Goal: Task Accomplishment & Management: Use online tool/utility

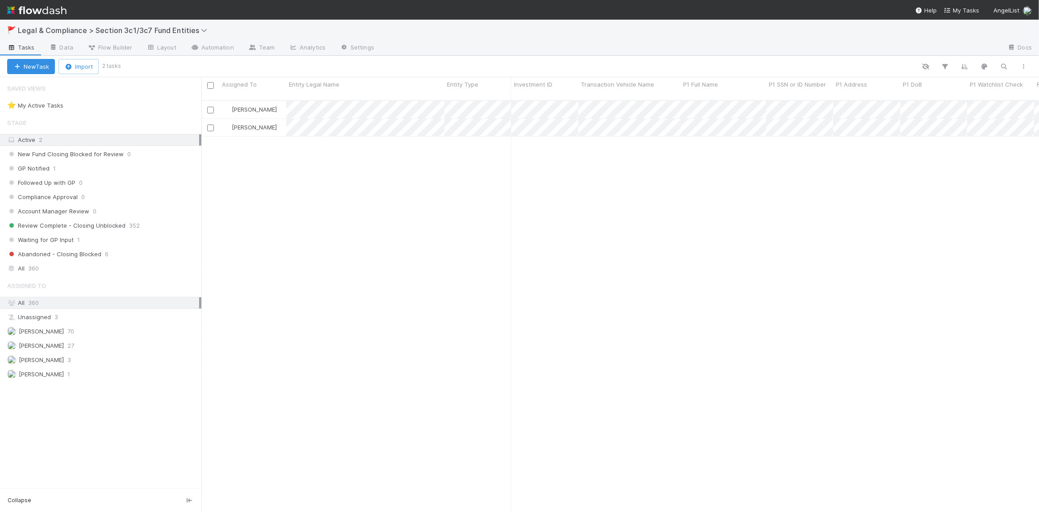
scroll to position [413, 831]
click at [100, 263] on div "All 360" at bounding box center [103, 268] width 192 height 11
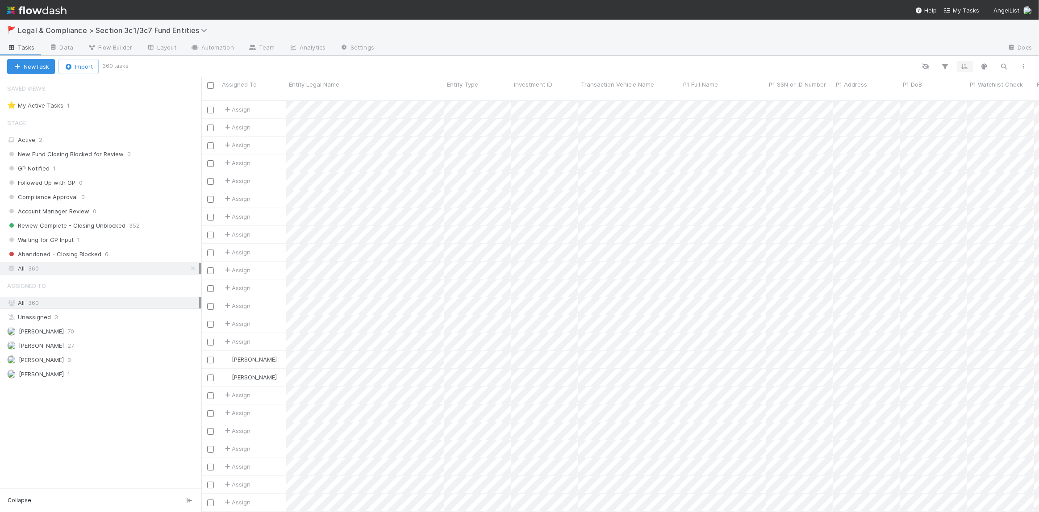
scroll to position [413, 831]
click at [1021, 64] on icon "button" at bounding box center [1023, 66] width 9 height 5
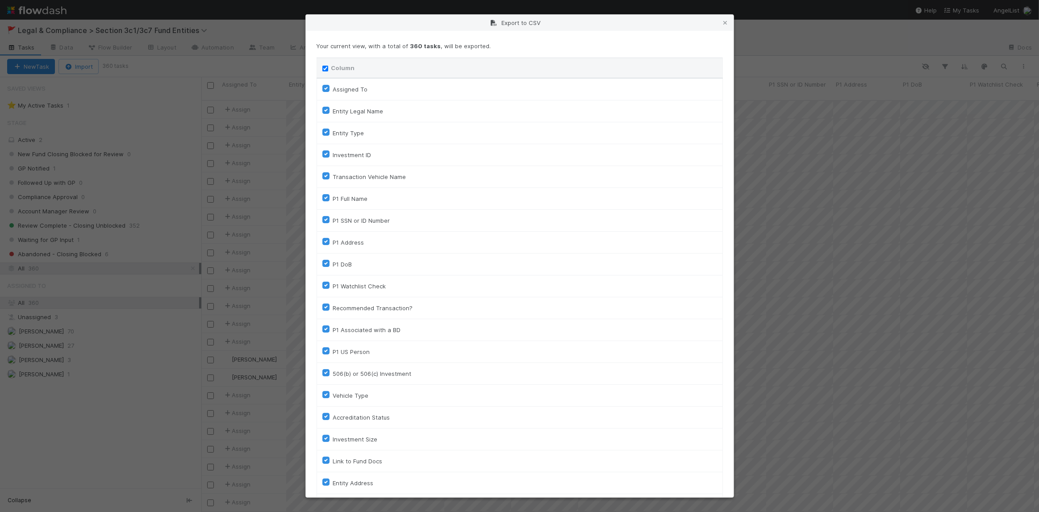
click at [325, 68] on input "Column" at bounding box center [325, 69] width 6 height 6
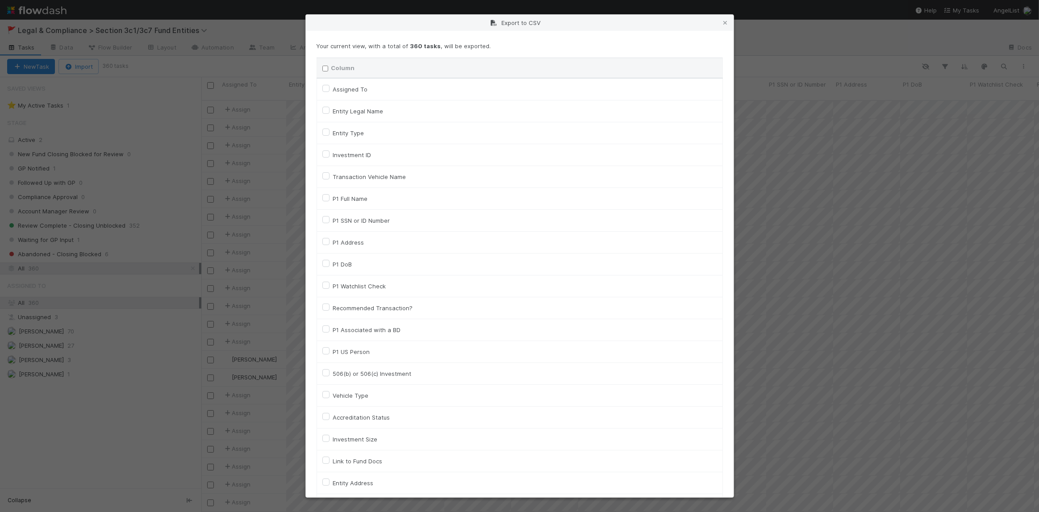
checkbox input "false"
checkbox To "false"
checkbox input "false"
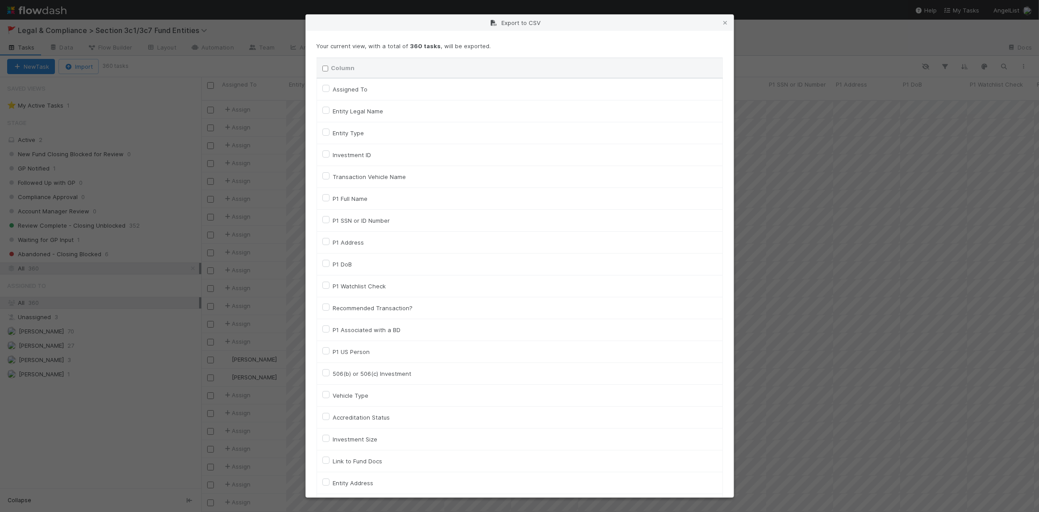
checkbox input "false"
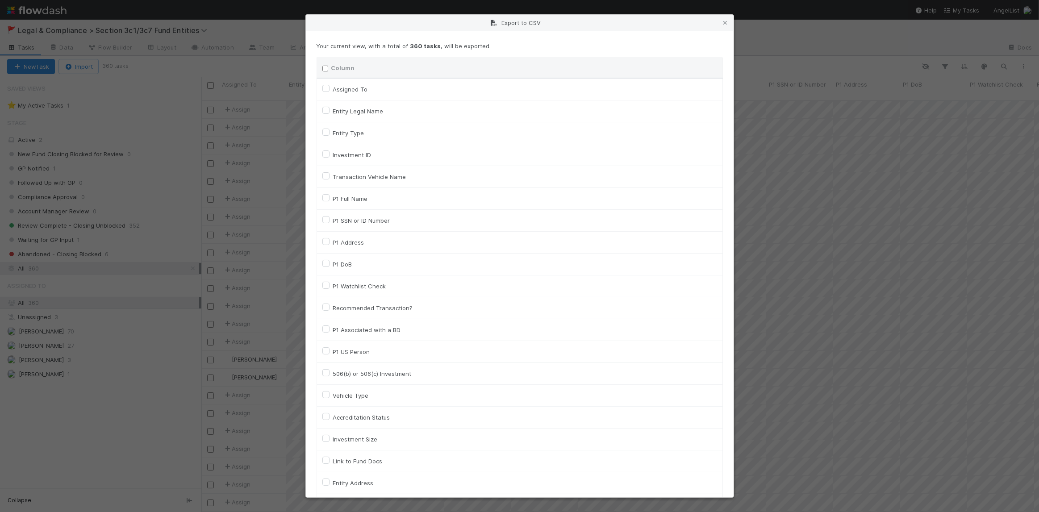
checkbox input "false"
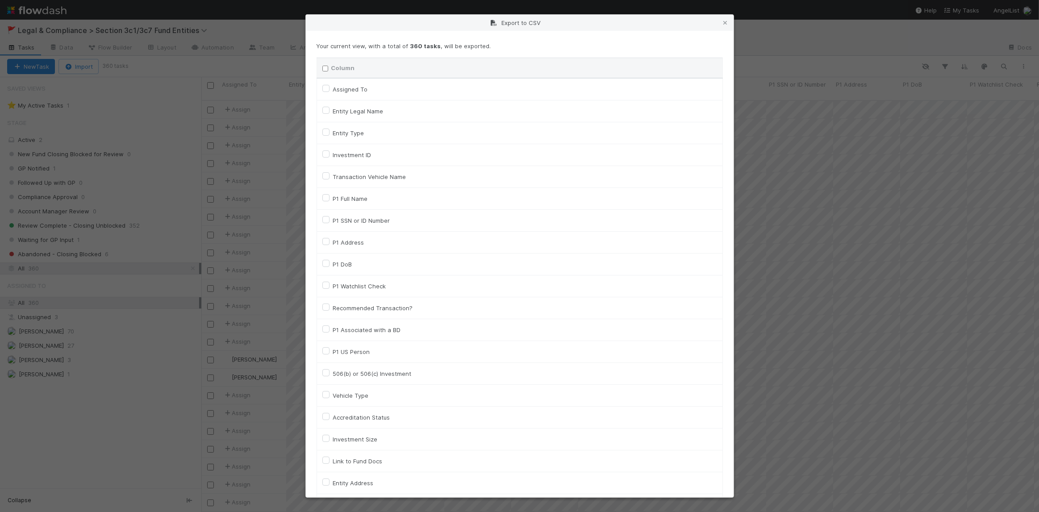
checkbox input "false"
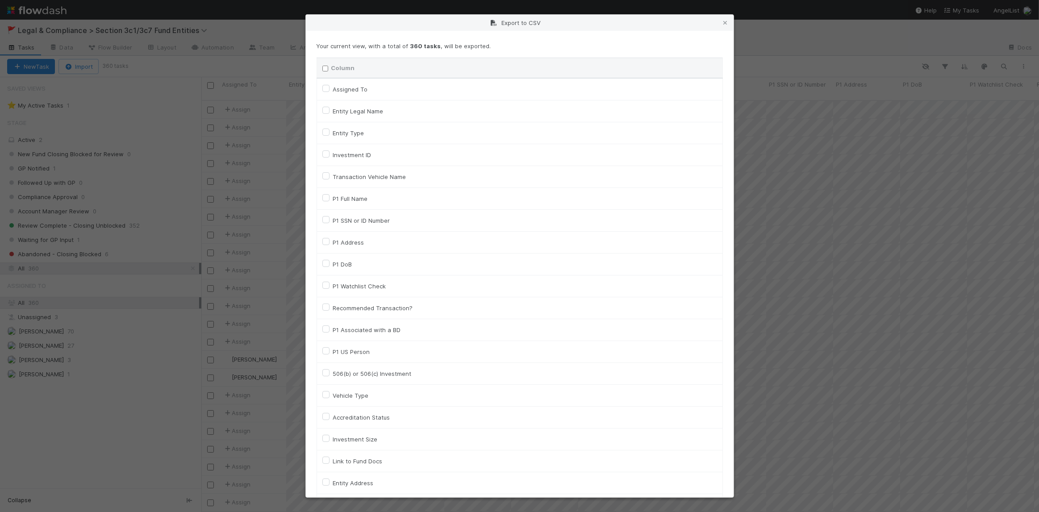
checkbox input "false"
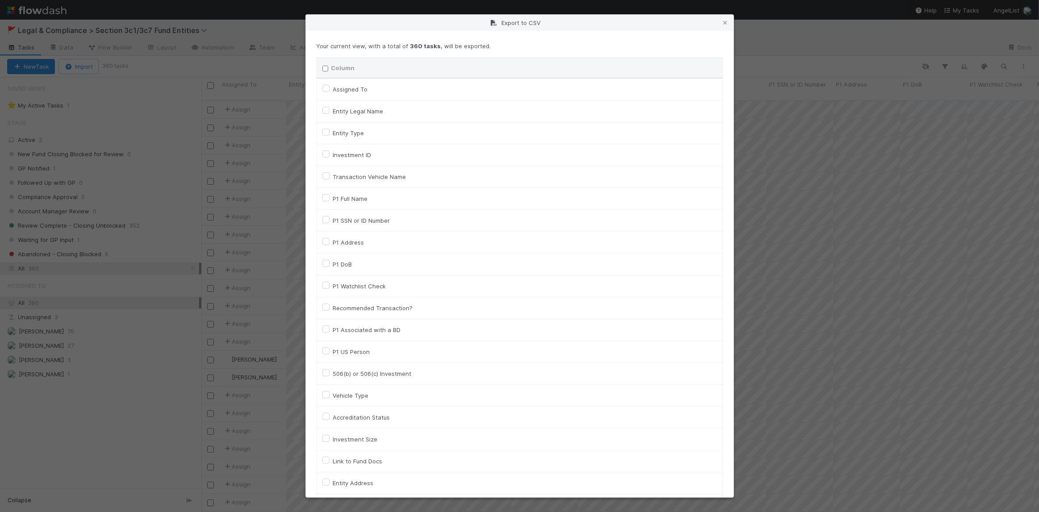
checkbox input "false"
checkbox On "false"
checkbox input "false"
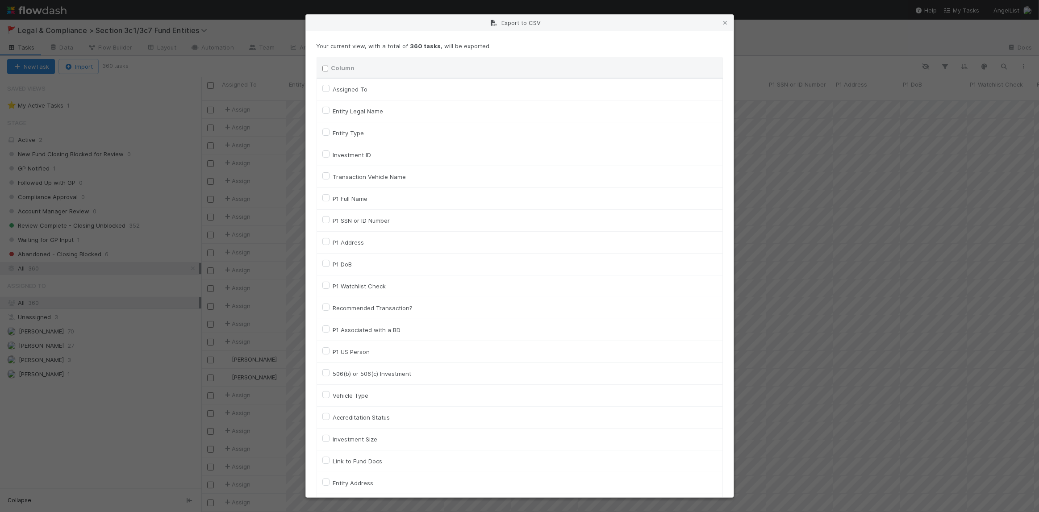
checkbox input "false"
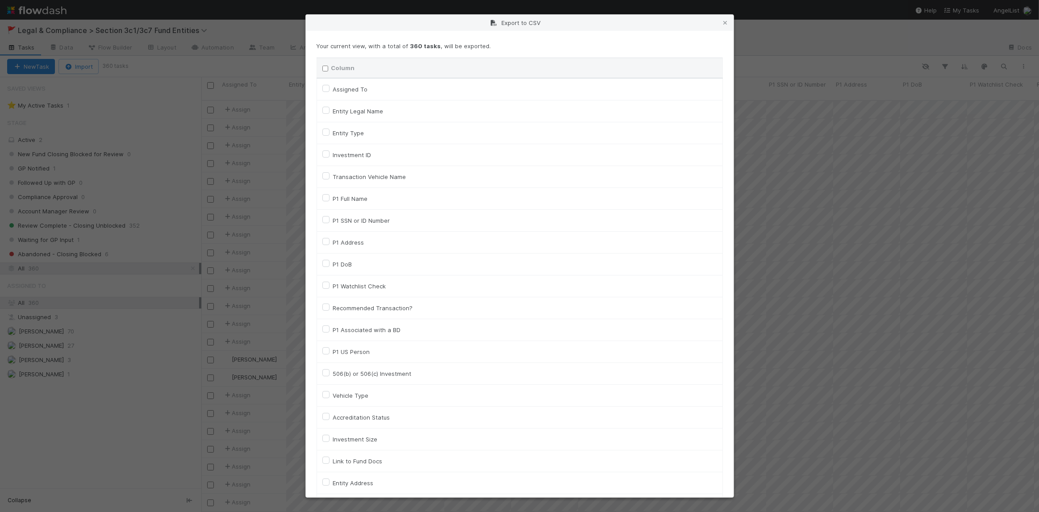
checkbox input "false"
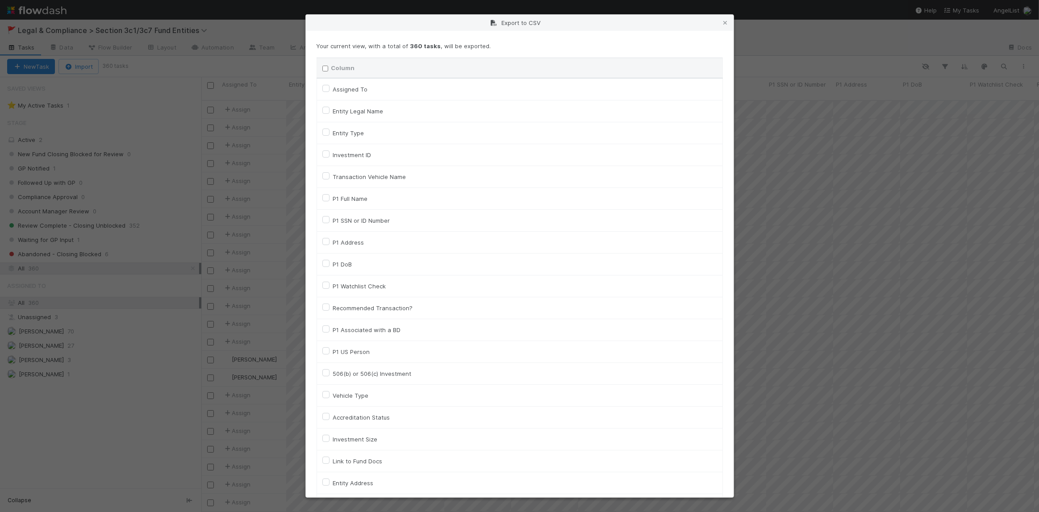
checkbox input "false"
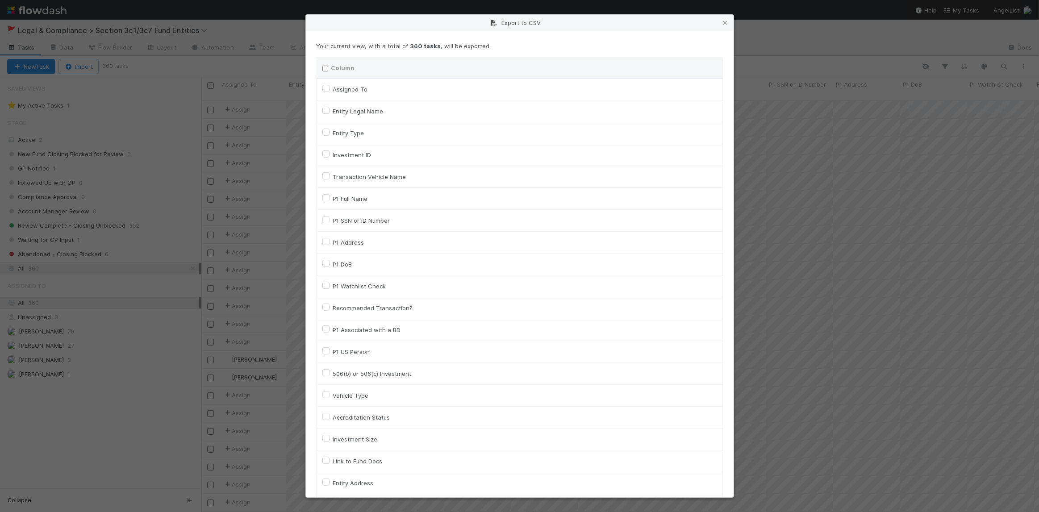
checkbox input "false"
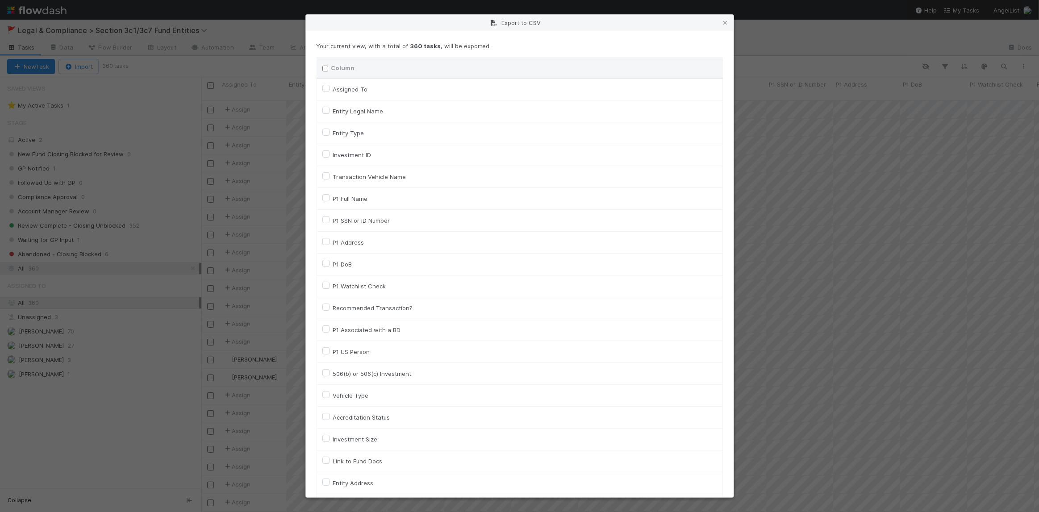
checkbox input "false"
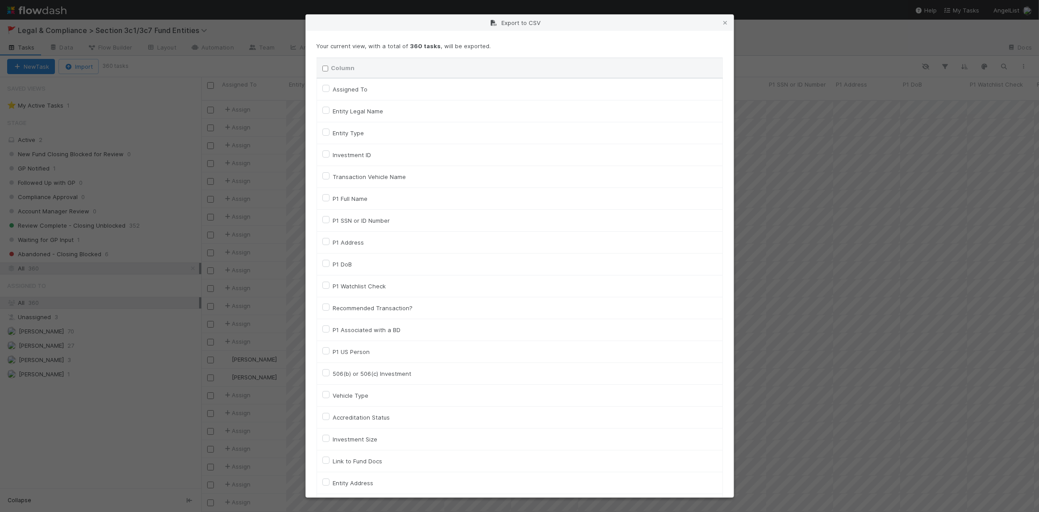
checkbox input "false"
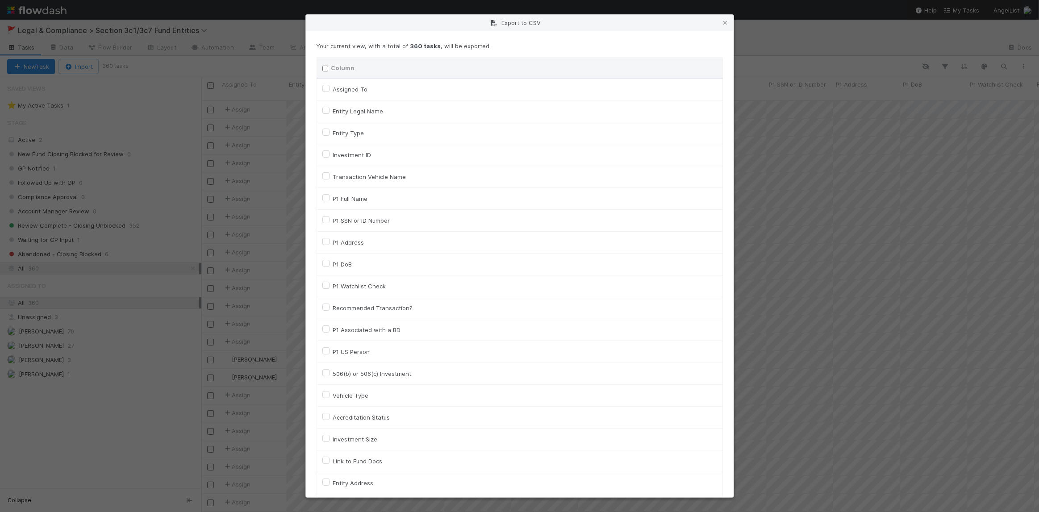
checkbox input "false"
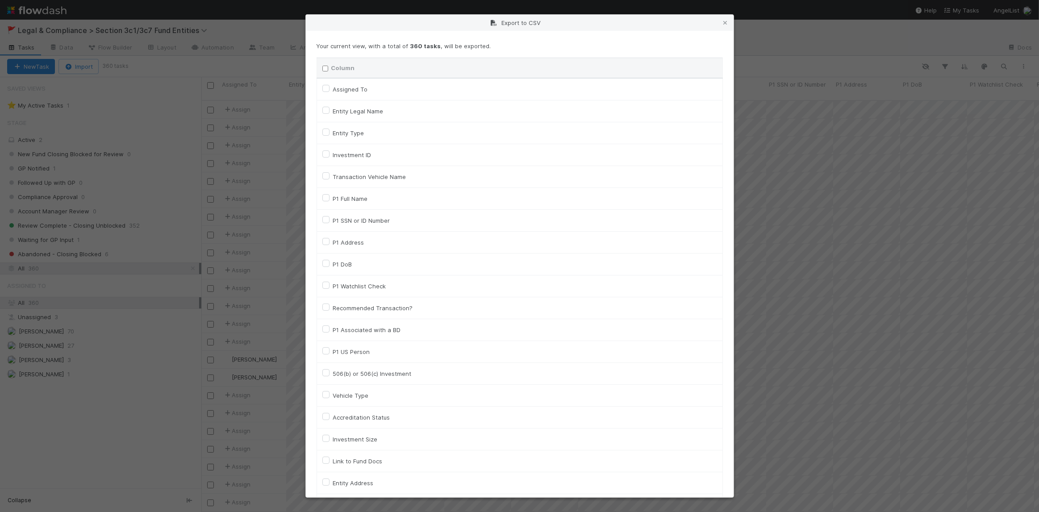
checkbox input "false"
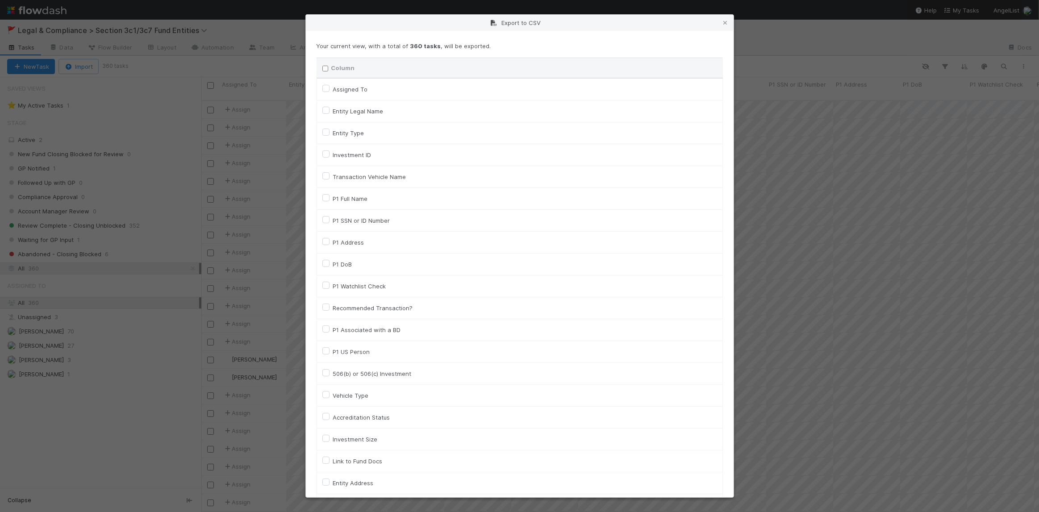
checkbox input "false"
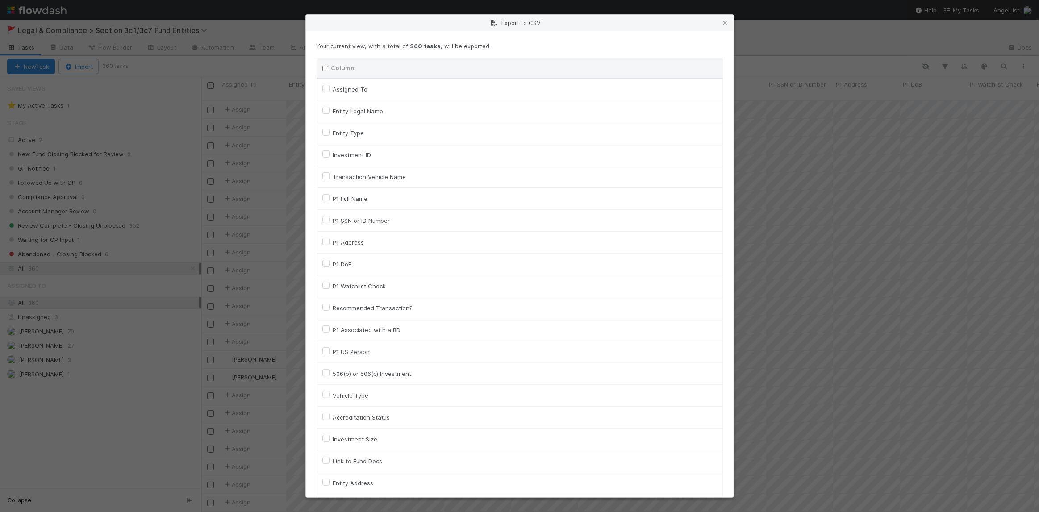
checkbox input "false"
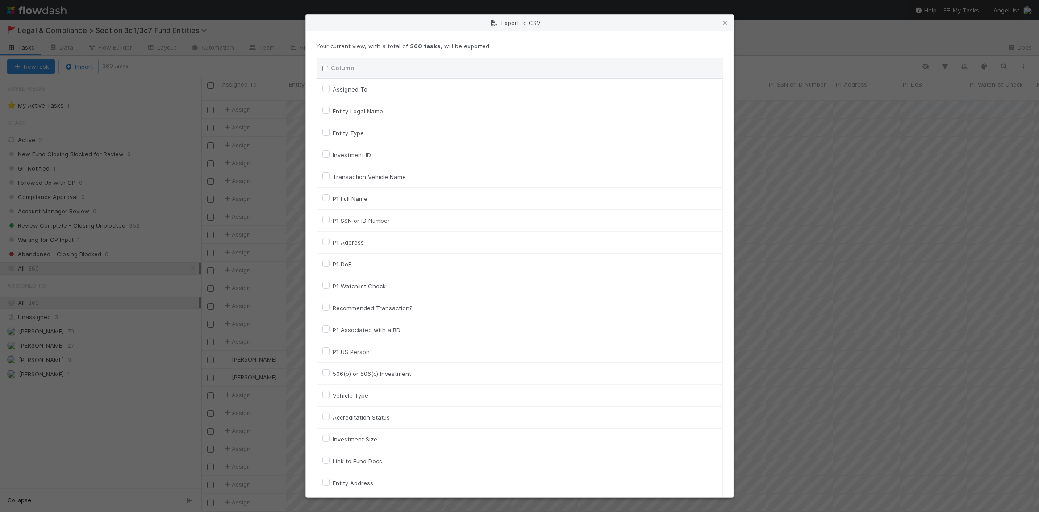
checkbox input "false"
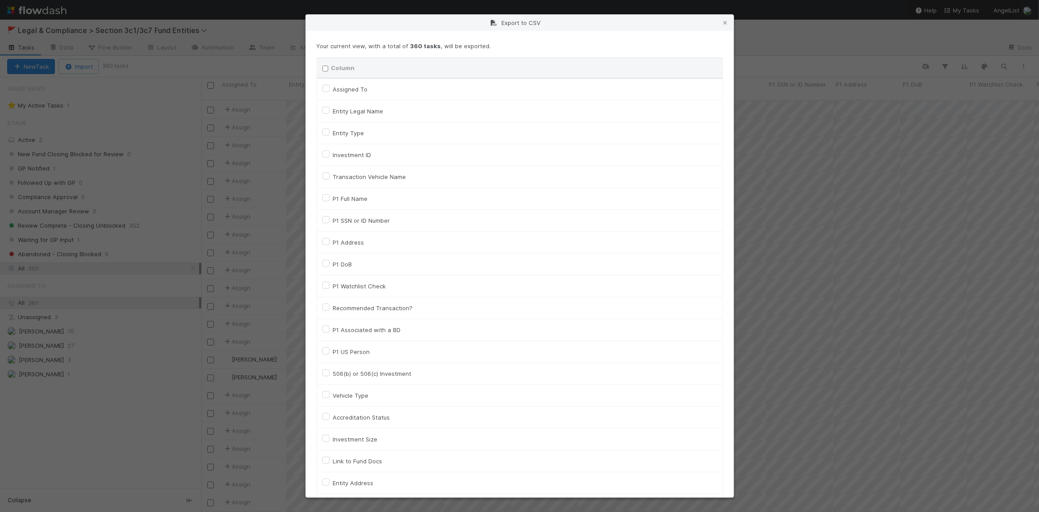
checkbox input "false"
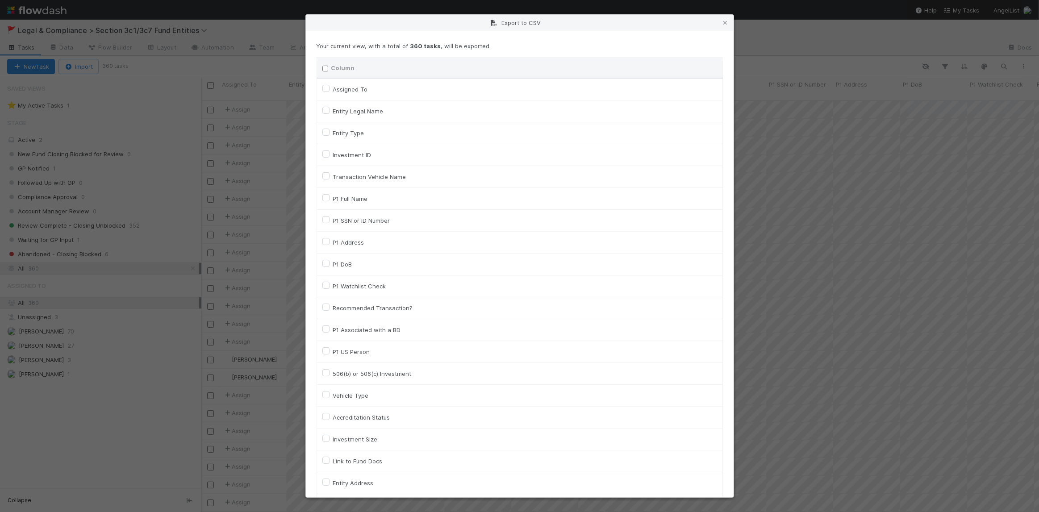
checkbox input "false"
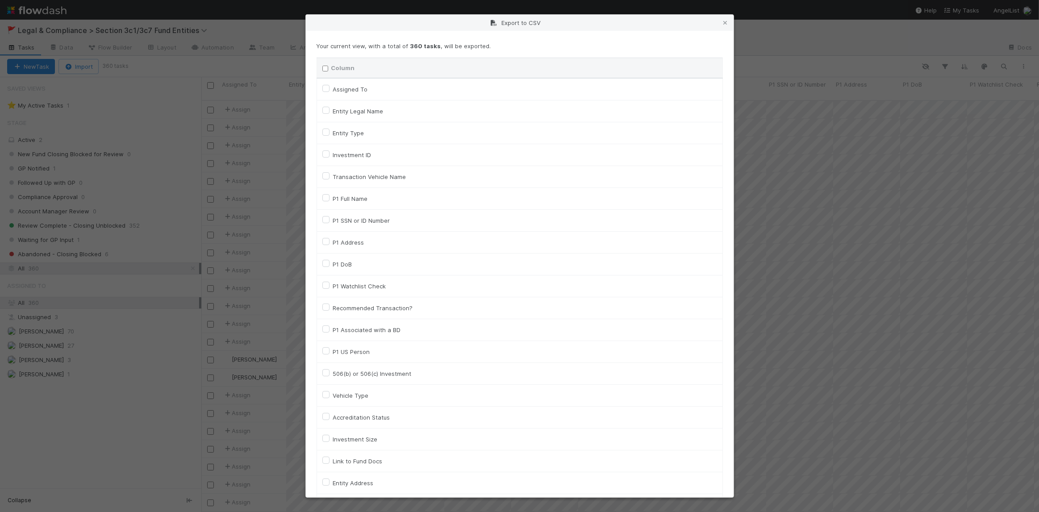
checkbox input "false"
checkbox URL "false"
click at [333, 110] on label "Entity Legal Name" at bounding box center [358, 111] width 50 height 11
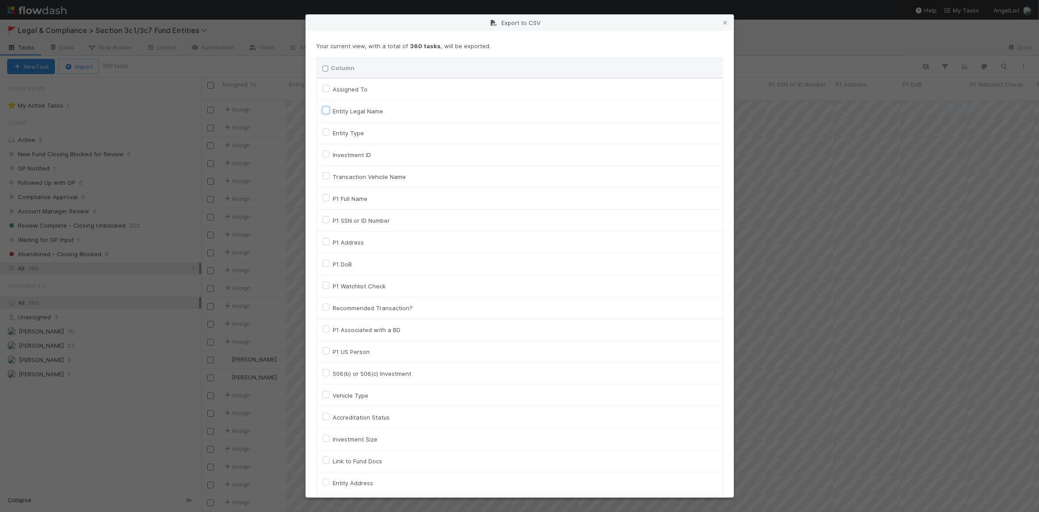
click at [325, 110] on input "Entity Legal Name" at bounding box center [325, 110] width 7 height 8
checkbox input "true"
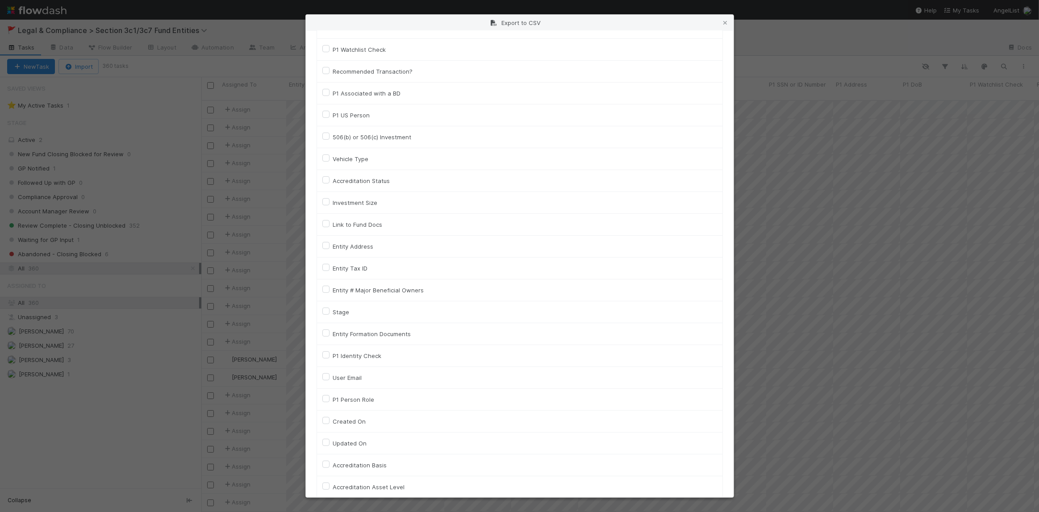
scroll to position [237, 0]
click at [333, 419] on label "Created On" at bounding box center [349, 421] width 33 height 11
click at [326, 419] on On "Created On" at bounding box center [325, 420] width 7 height 8
checkbox On "true"
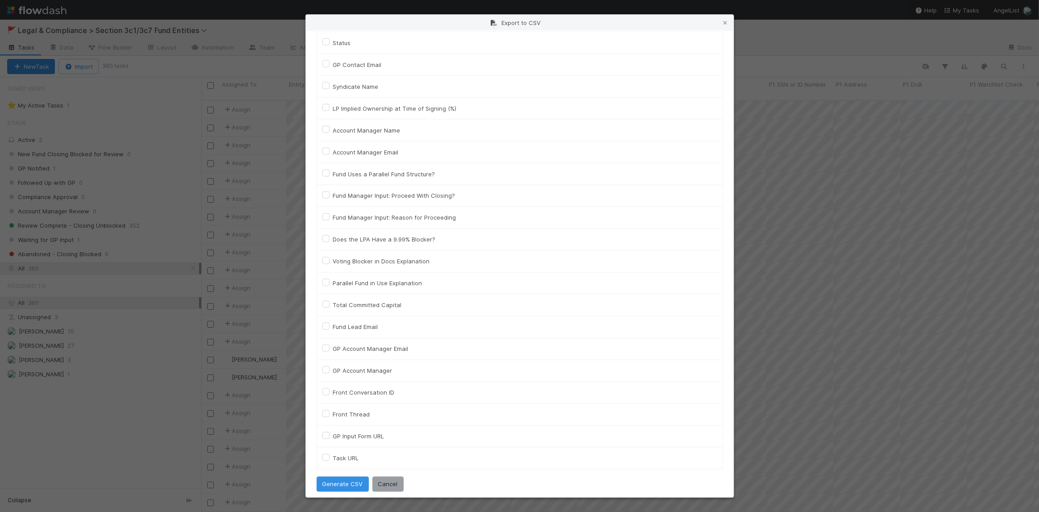
click at [337, 487] on div "Your current view, with a total of 360 tasks , will be exported. Column Assigne…" at bounding box center [520, 264] width 428 height 467
click at [338, 484] on button "Generate CSV" at bounding box center [343, 484] width 52 height 15
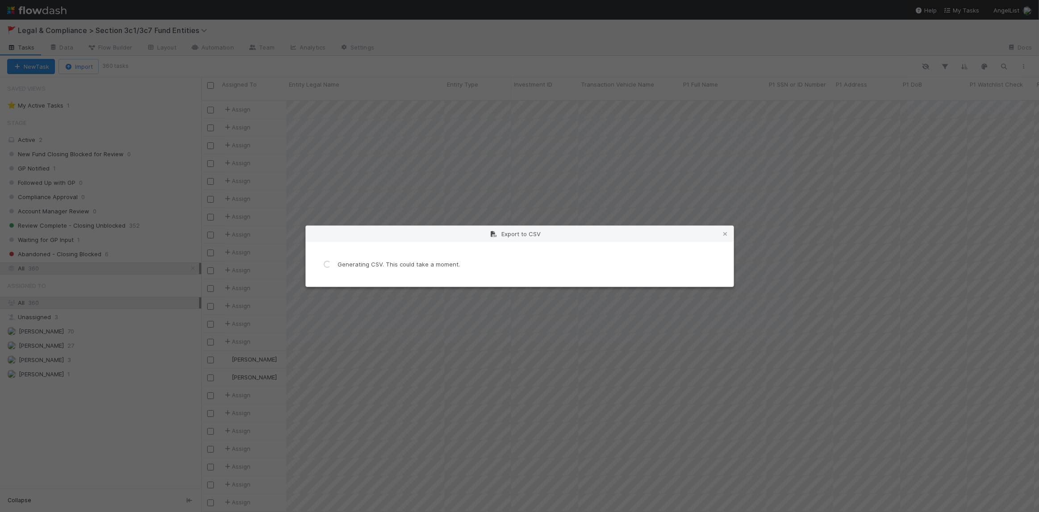
scroll to position [0, 0]
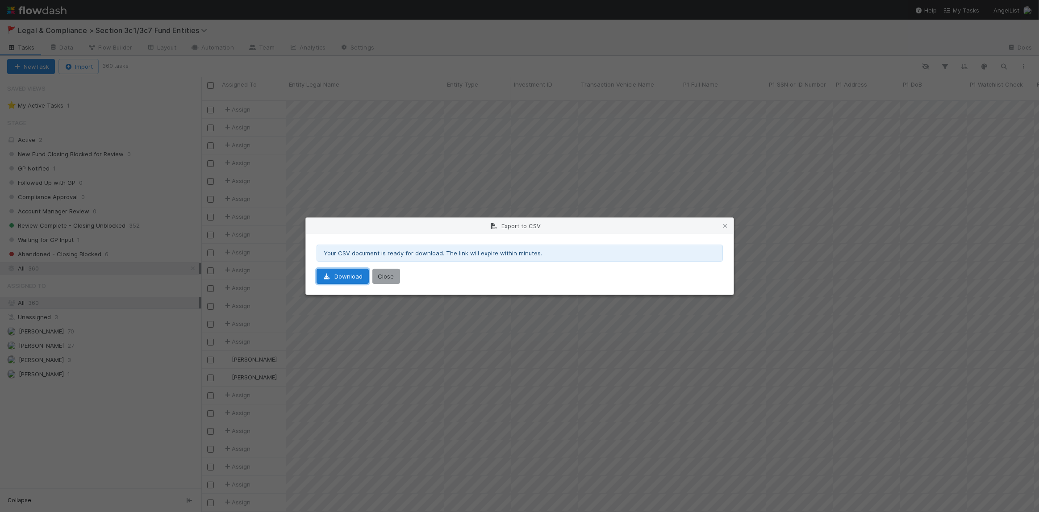
click at [346, 276] on link "Download" at bounding box center [343, 276] width 52 height 15
click at [389, 159] on div "Export to CSV Your CSV document is ready for download. The link will expire wit…" at bounding box center [519, 256] width 1039 height 512
click at [135, 138] on div "Export to CSV Your CSV document is ready for download. The link will expire wit…" at bounding box center [519, 256] width 1039 height 512
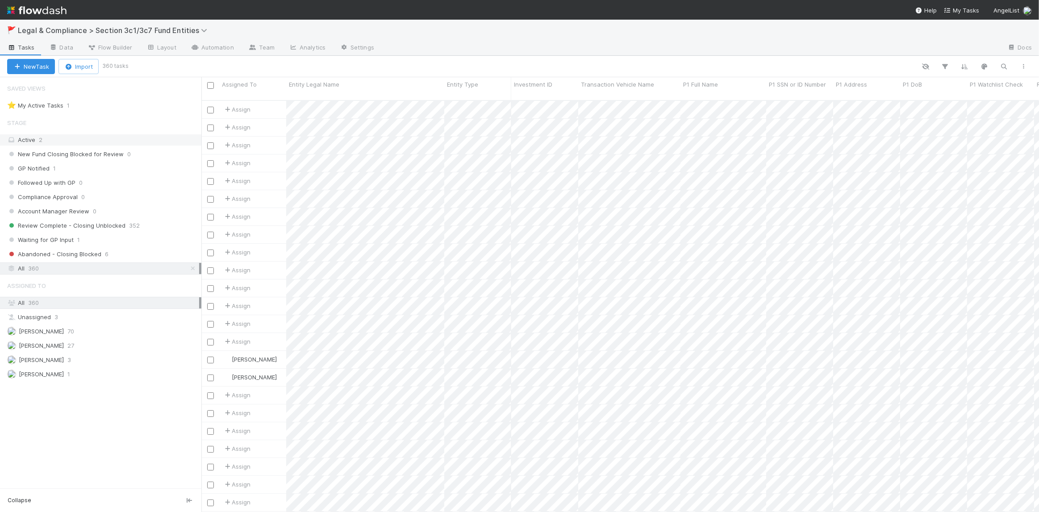
click at [100, 140] on div "Active 2" at bounding box center [103, 139] width 192 height 11
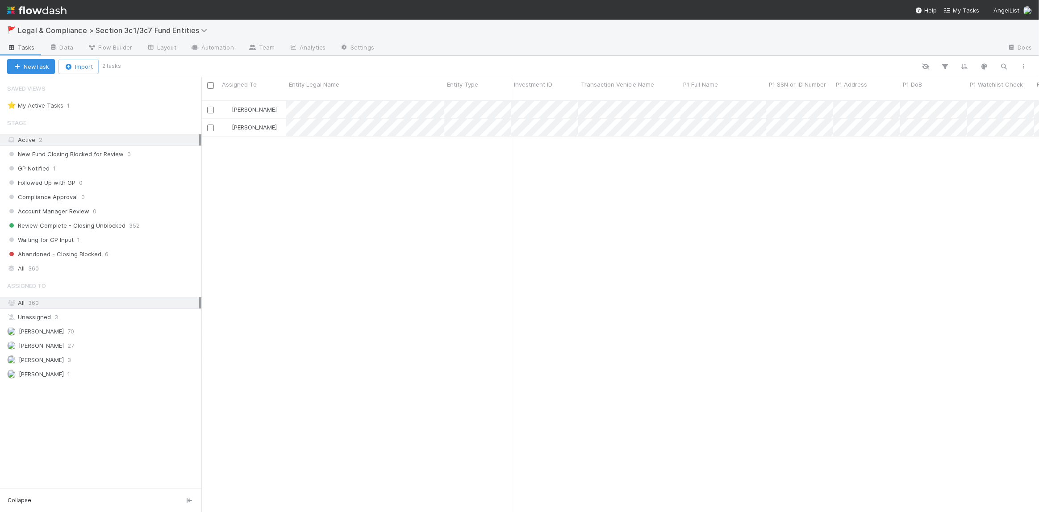
scroll to position [413, 831]
click at [278, 119] on div "[PERSON_NAME]" at bounding box center [252, 127] width 67 height 17
